Goal: Browse casually: Explore the website without a specific task or goal

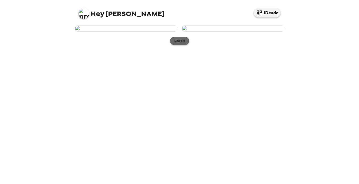
click at [175, 45] on button "See all" at bounding box center [179, 41] width 19 height 8
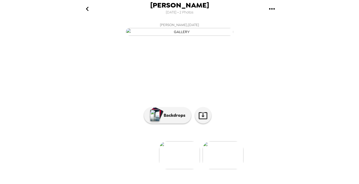
scroll to position [48, 0]
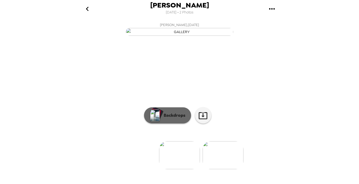
click at [153, 121] on img "button" at bounding box center [154, 115] width 9 height 12
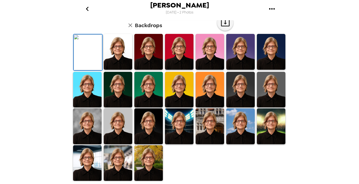
scroll to position [24, 0]
click at [114, 70] on img at bounding box center [118, 52] width 28 height 36
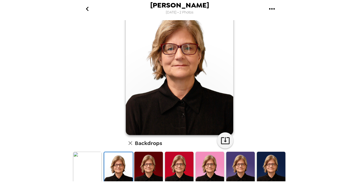
click at [140, 169] on img at bounding box center [148, 170] width 28 height 36
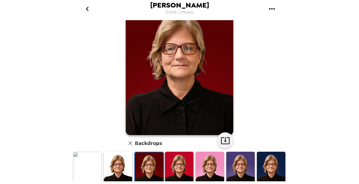
click at [214, 166] on img at bounding box center [210, 170] width 28 height 36
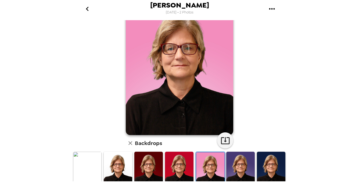
click at [236, 169] on img at bounding box center [240, 170] width 28 height 36
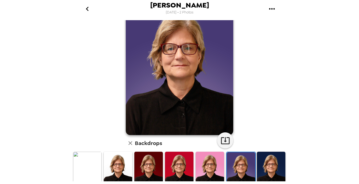
click at [270, 168] on img at bounding box center [271, 170] width 28 height 36
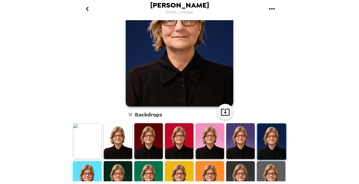
scroll to position [52, 0]
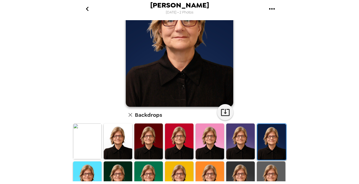
click at [116, 164] on img at bounding box center [118, 179] width 28 height 36
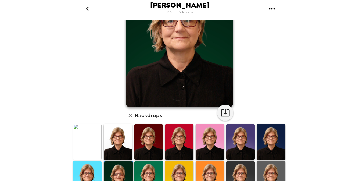
scroll to position [54, 0]
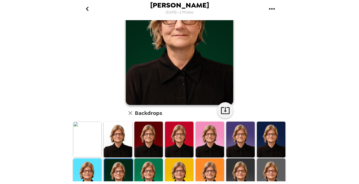
click at [261, 167] on img at bounding box center [271, 176] width 28 height 36
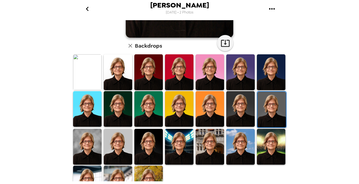
scroll to position [122, 0]
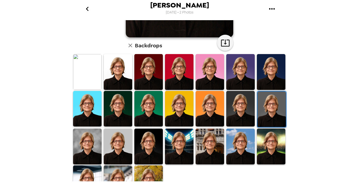
click at [115, 142] on img at bounding box center [118, 146] width 28 height 36
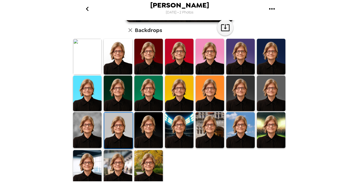
scroll to position [139, 0]
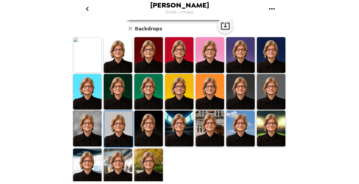
drag, startPoint x: 149, startPoint y: 165, endPoint x: 154, endPoint y: 155, distance: 11.7
click at [149, 165] on img at bounding box center [148, 166] width 28 height 36
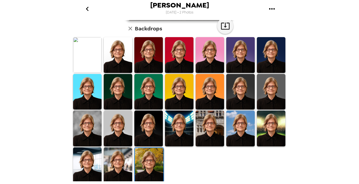
click at [237, 135] on img at bounding box center [240, 128] width 28 height 36
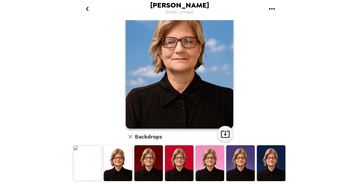
scroll to position [0, 0]
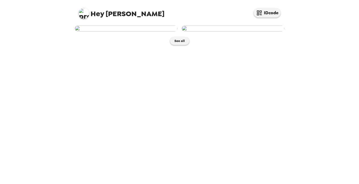
click at [329, 128] on div "Hey [PERSON_NAME] IDcode See all" at bounding box center [179, 92] width 359 height 184
click at [177, 45] on button "See all" at bounding box center [179, 41] width 19 height 8
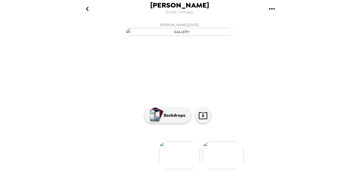
scroll to position [48, 0]
click at [200, 119] on icon at bounding box center [203, 115] width 9 height 7
click at [111, 153] on li at bounding box center [92, 155] width 41 height 28
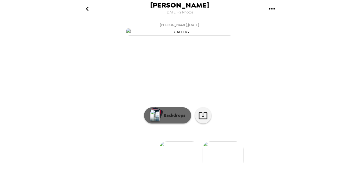
click at [170, 118] on p "Backdrops" at bounding box center [173, 115] width 24 height 6
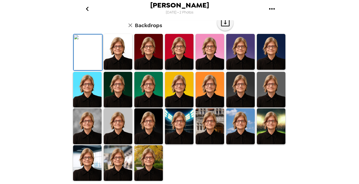
scroll to position [139, 0]
click at [113, 159] on img at bounding box center [118, 163] width 28 height 36
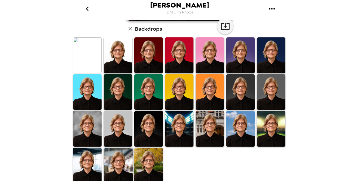
scroll to position [139, 0]
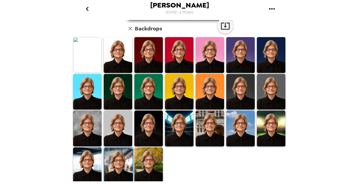
click at [114, 159] on img at bounding box center [118, 166] width 28 height 36
click at [88, 167] on img at bounding box center [87, 165] width 28 height 36
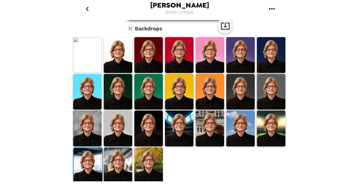
click at [89, 159] on img at bounding box center [88, 166] width 28 height 36
click at [90, 158] on img at bounding box center [88, 166] width 28 height 36
click at [115, 164] on img at bounding box center [118, 165] width 28 height 36
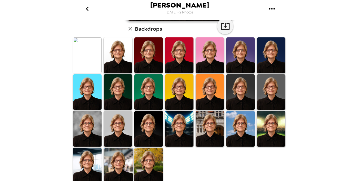
click at [115, 163] on img at bounding box center [118, 166] width 28 height 36
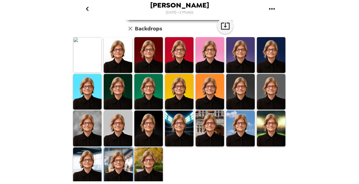
drag, startPoint x: 147, startPoint y: 156, endPoint x: 193, endPoint y: 138, distance: 49.8
click at [147, 156] on img at bounding box center [148, 165] width 28 height 36
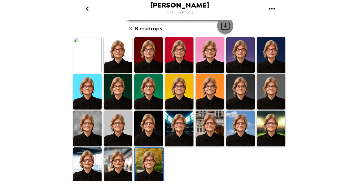
click at [224, 27] on icon "button" at bounding box center [225, 26] width 9 height 7
click at [82, 164] on img at bounding box center [87, 165] width 28 height 36
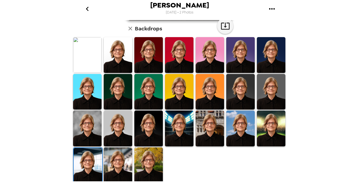
click at [83, 163] on img at bounding box center [88, 166] width 28 height 36
click at [92, 161] on img at bounding box center [88, 166] width 28 height 36
click at [86, 155] on img at bounding box center [88, 166] width 28 height 36
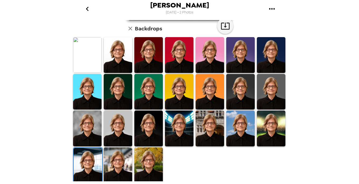
click at [86, 155] on img at bounding box center [88, 166] width 28 height 36
click at [224, 27] on icon "button" at bounding box center [225, 25] width 9 height 9
click at [186, 162] on div at bounding box center [180, 111] width 217 height 148
click at [121, 124] on img at bounding box center [118, 128] width 28 height 36
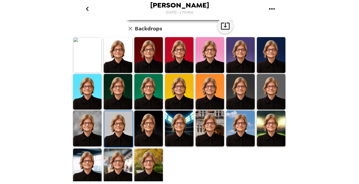
click at [119, 124] on img at bounding box center [118, 129] width 28 height 36
drag, startPoint x: 119, startPoint y: 124, endPoint x: 126, endPoint y: 122, distance: 7.1
click at [119, 124] on img at bounding box center [118, 129] width 28 height 36
click at [85, 122] on img at bounding box center [87, 128] width 28 height 36
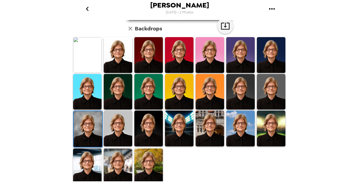
click at [85, 122] on img at bounding box center [88, 129] width 28 height 36
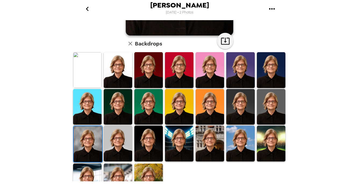
scroll to position [126, 0]
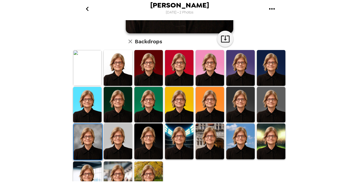
click at [242, 74] on img at bounding box center [240, 68] width 28 height 36
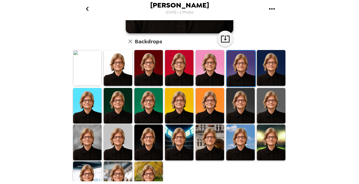
click at [242, 74] on img at bounding box center [241, 69] width 28 height 36
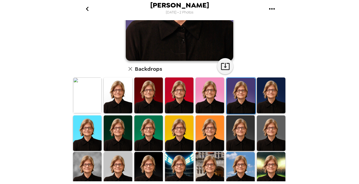
scroll to position [99, 0]
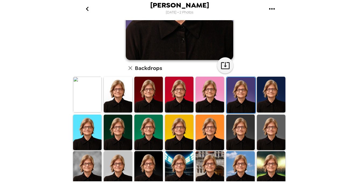
click at [147, 90] on img at bounding box center [148, 95] width 28 height 36
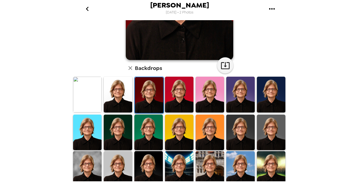
drag, startPoint x: 147, startPoint y: 90, endPoint x: 159, endPoint y: 83, distance: 14.2
click at [147, 89] on img at bounding box center [149, 95] width 28 height 36
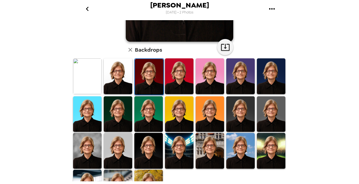
scroll to position [122, 0]
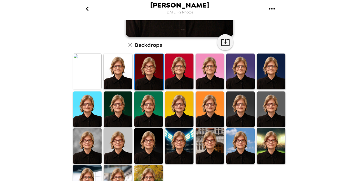
click at [142, 113] on img at bounding box center [148, 109] width 28 height 36
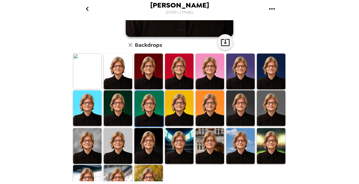
click at [142, 113] on img at bounding box center [149, 109] width 28 height 36
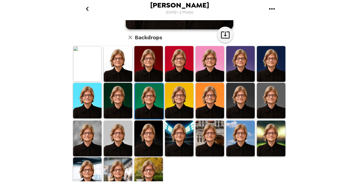
scroll to position [139, 0]
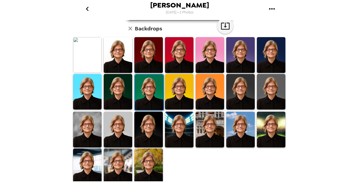
click at [265, 57] on img at bounding box center [271, 55] width 28 height 36
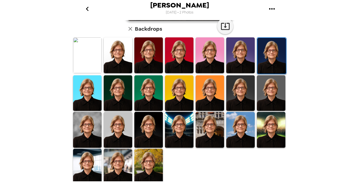
click at [266, 57] on img at bounding box center [271, 56] width 28 height 36
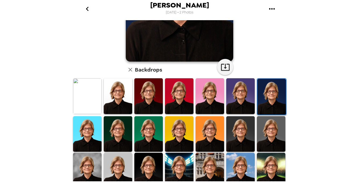
scroll to position [101, 0]
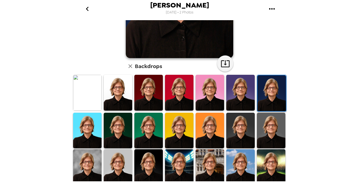
click at [81, 95] on img at bounding box center [87, 93] width 28 height 36
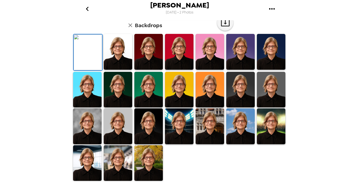
drag, startPoint x: 81, startPoint y: 95, endPoint x: 87, endPoint y: 93, distance: 5.8
click at [82, 70] on img at bounding box center [88, 52] width 28 height 36
click at [221, 25] on icon "button" at bounding box center [225, 22] width 9 height 9
drag, startPoint x: 10, startPoint y: 75, endPoint x: 15, endPoint y: 78, distance: 5.9
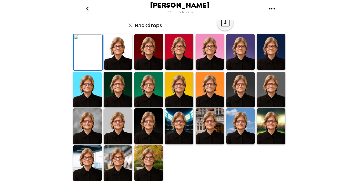
click at [10, 76] on div "Sheryl Flederbach 9/19/2025 • 2 Photos Sheryl Flederbach , 09-19-2025 Backdrops" at bounding box center [179, 92] width 359 height 184
click at [173, 91] on img at bounding box center [179, 90] width 28 height 36
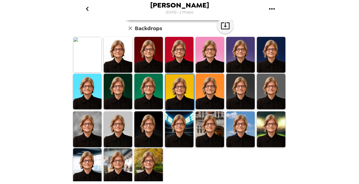
scroll to position [139, 0]
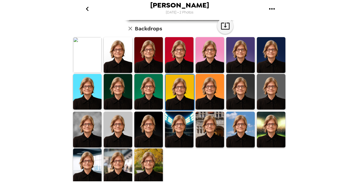
click at [173, 91] on img at bounding box center [179, 92] width 28 height 36
click at [261, 85] on img at bounding box center [271, 92] width 28 height 36
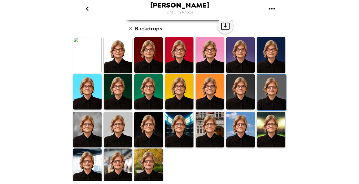
click at [261, 85] on img at bounding box center [271, 92] width 28 height 36
click at [85, 131] on img at bounding box center [87, 129] width 28 height 36
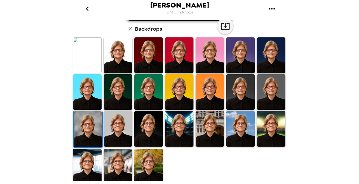
click at [86, 131] on img at bounding box center [88, 129] width 28 height 36
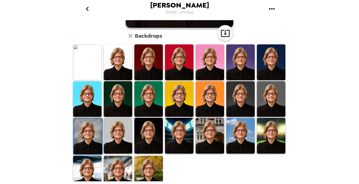
scroll to position [132, 0]
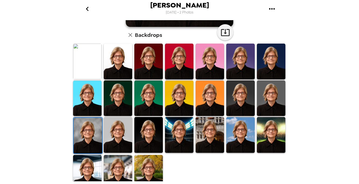
click at [112, 93] on img at bounding box center [118, 98] width 28 height 36
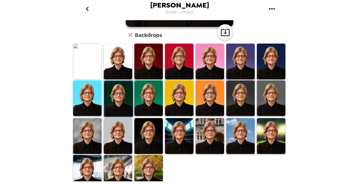
click at [113, 93] on img at bounding box center [118, 99] width 28 height 36
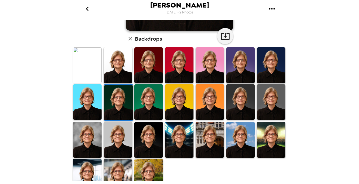
scroll to position [129, 0]
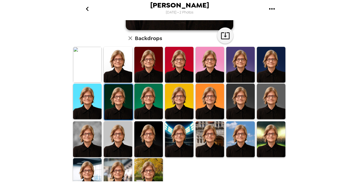
click at [237, 95] on img at bounding box center [240, 102] width 28 height 36
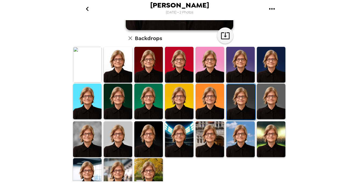
click at [264, 97] on img at bounding box center [271, 102] width 28 height 36
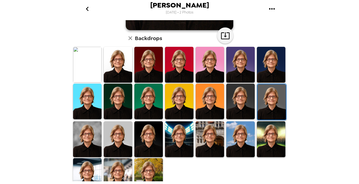
click at [264, 97] on img at bounding box center [271, 102] width 28 height 36
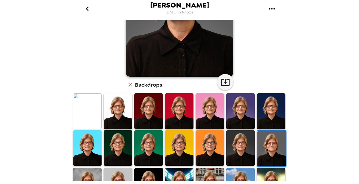
scroll to position [0, 0]
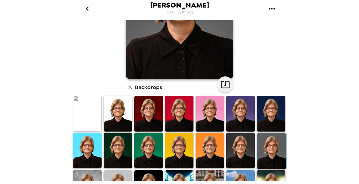
scroll to position [81, 0]
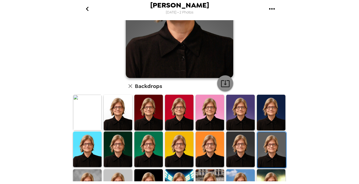
click at [221, 82] on icon "button" at bounding box center [225, 83] width 9 height 9
drag, startPoint x: 88, startPoint y: 39, endPoint x: 114, endPoint y: 21, distance: 31.3
click at [88, 39] on div "[PERSON_NAME] , [DATE] Backdrops" at bounding box center [179, 90] width 215 height 303
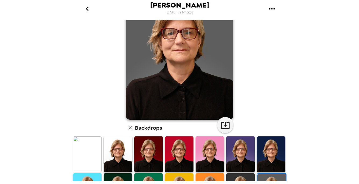
scroll to position [0, 0]
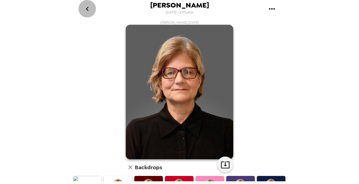
click at [87, 8] on icon "go back" at bounding box center [87, 9] width 9 height 9
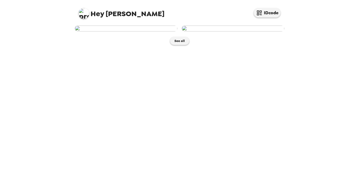
click at [87, 8] on span "Hey [PERSON_NAME]" at bounding box center [121, 11] width 86 height 12
click at [178, 45] on button "See all" at bounding box center [179, 41] width 19 height 8
click at [128, 31] on img at bounding box center [126, 29] width 103 height 6
